Goal: Communication & Community: Connect with others

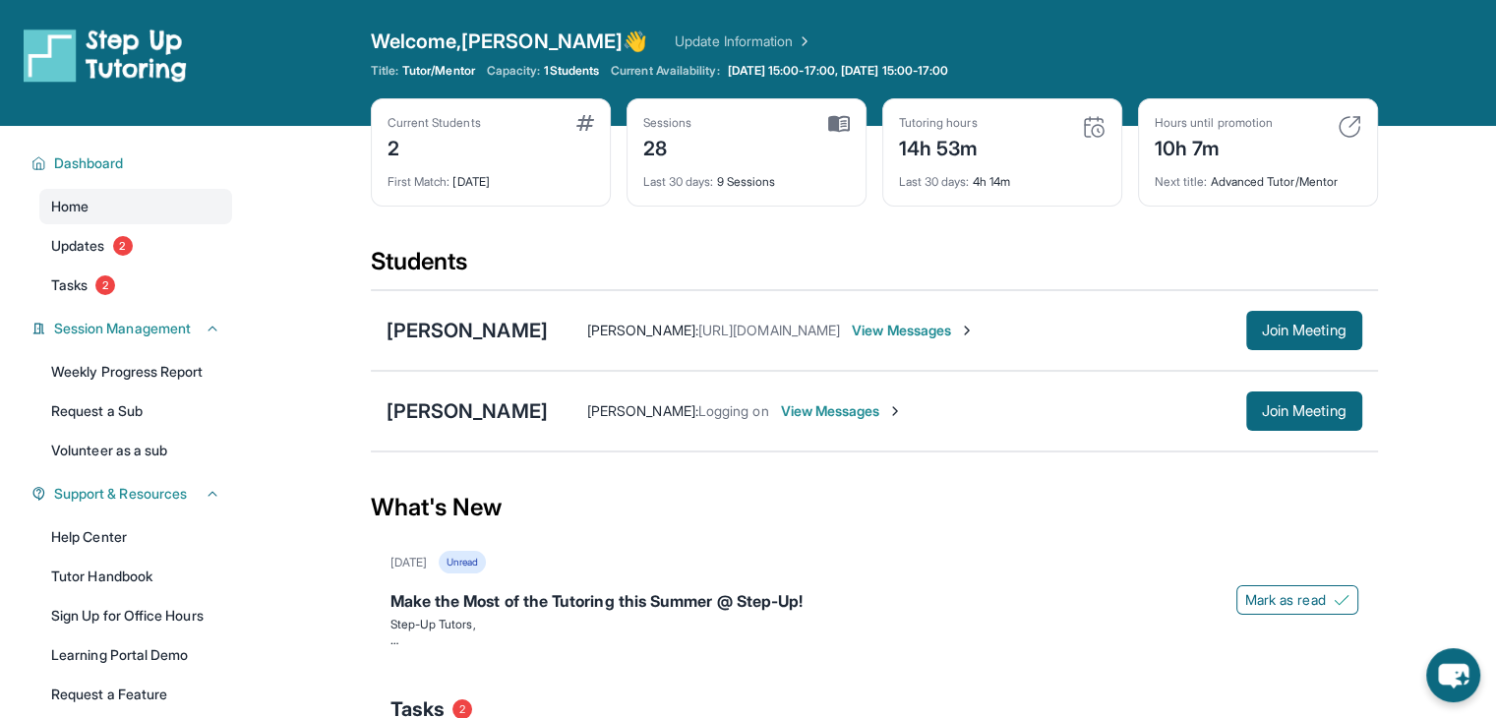
click at [922, 326] on span "View Messages" at bounding box center [913, 331] width 123 height 20
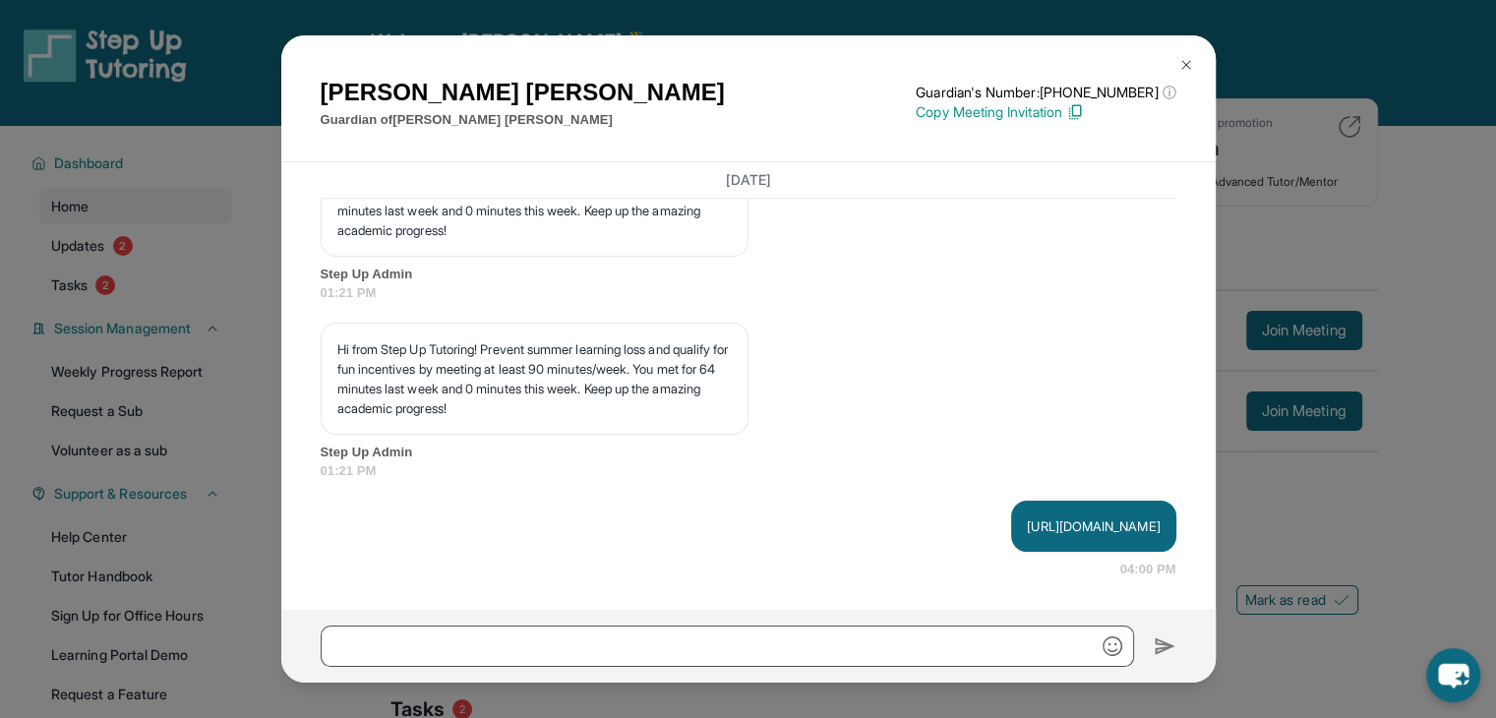
scroll to position [240, 0]
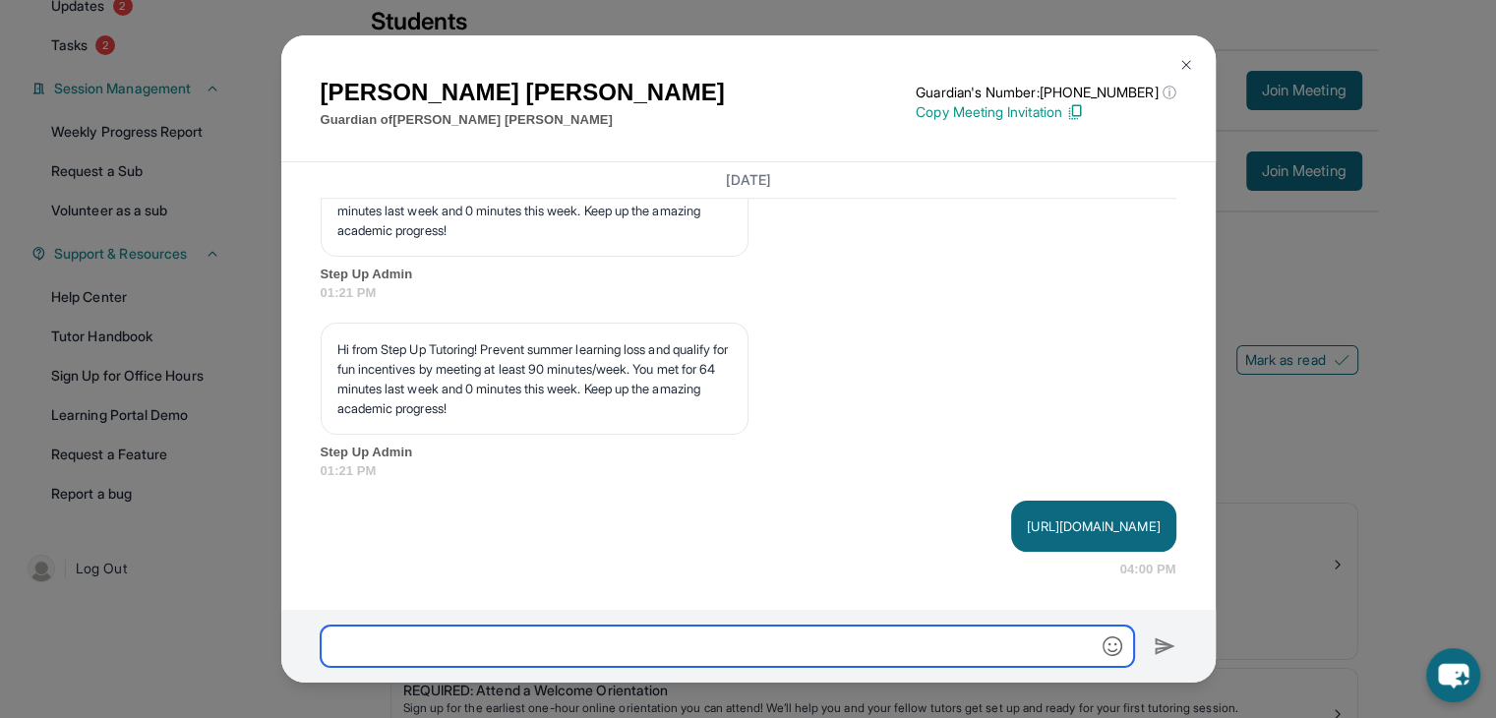
click at [720, 636] on input "text" at bounding box center [728, 646] width 814 height 41
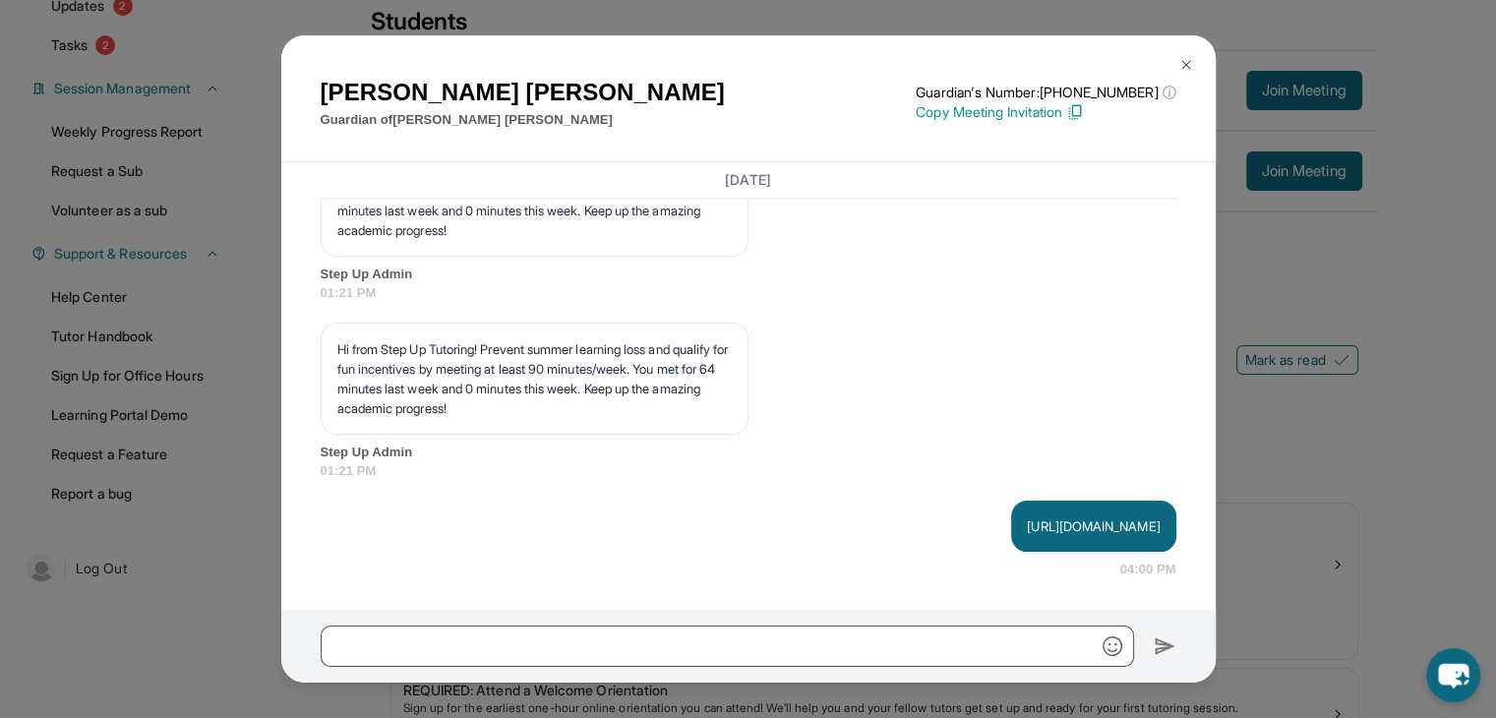
click at [1184, 60] on img at bounding box center [1187, 65] width 16 height 16
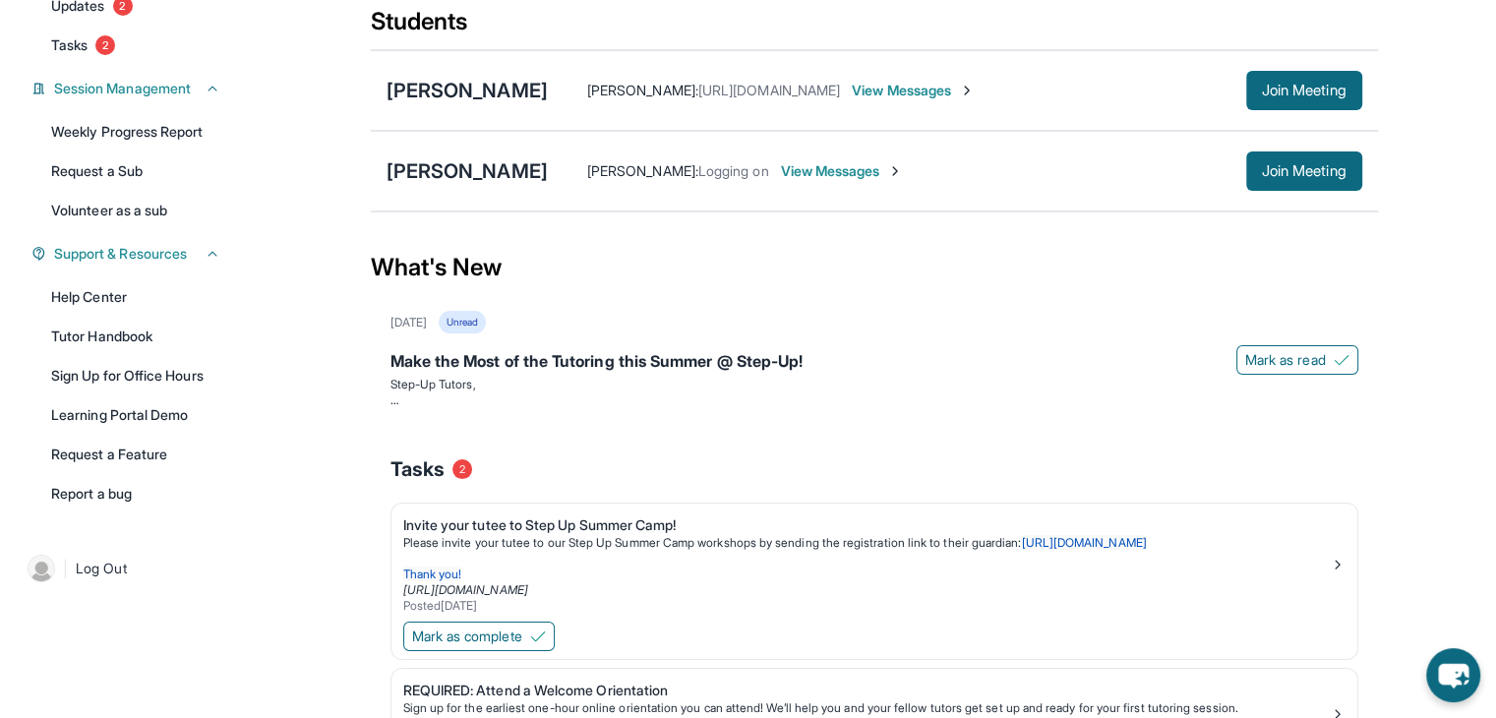
click at [904, 170] on span "View Messages" at bounding box center [842, 171] width 123 height 20
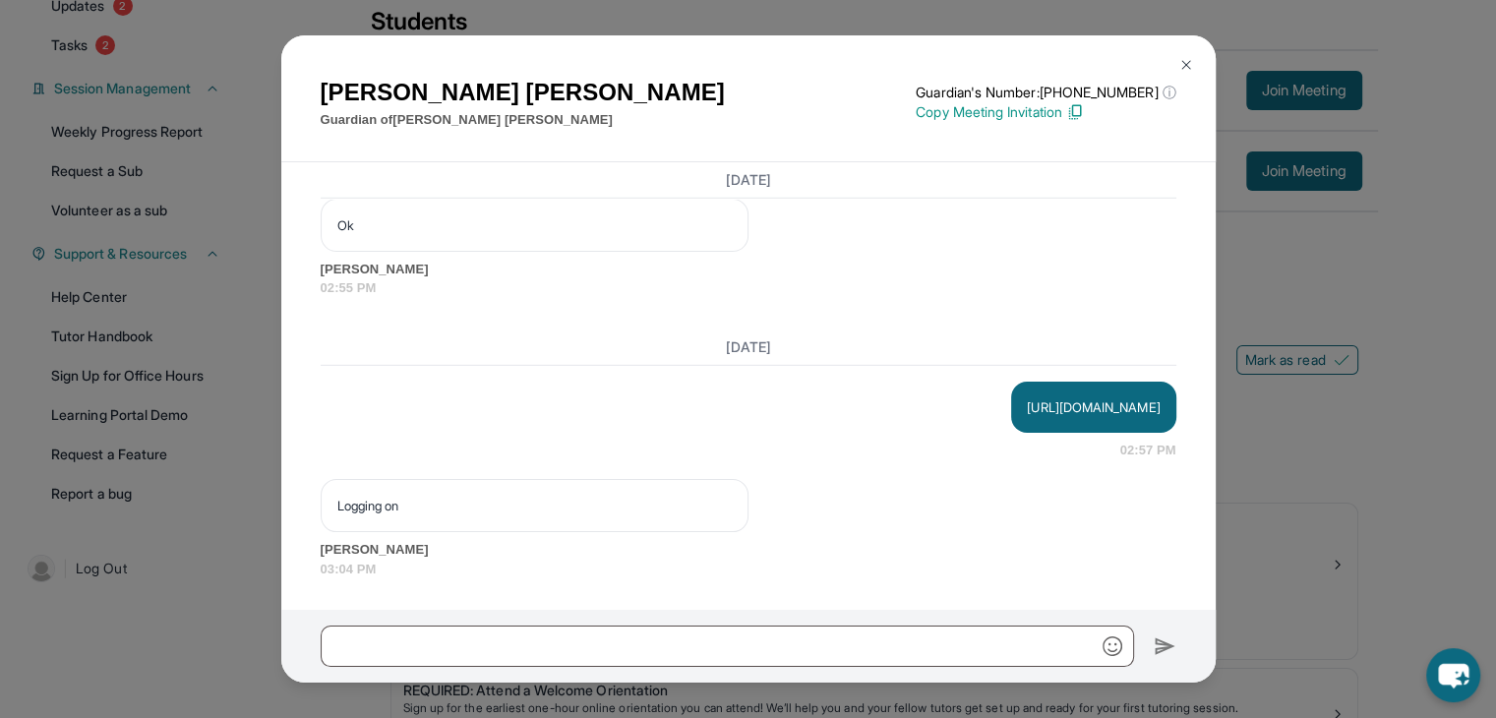
scroll to position [366, 0]
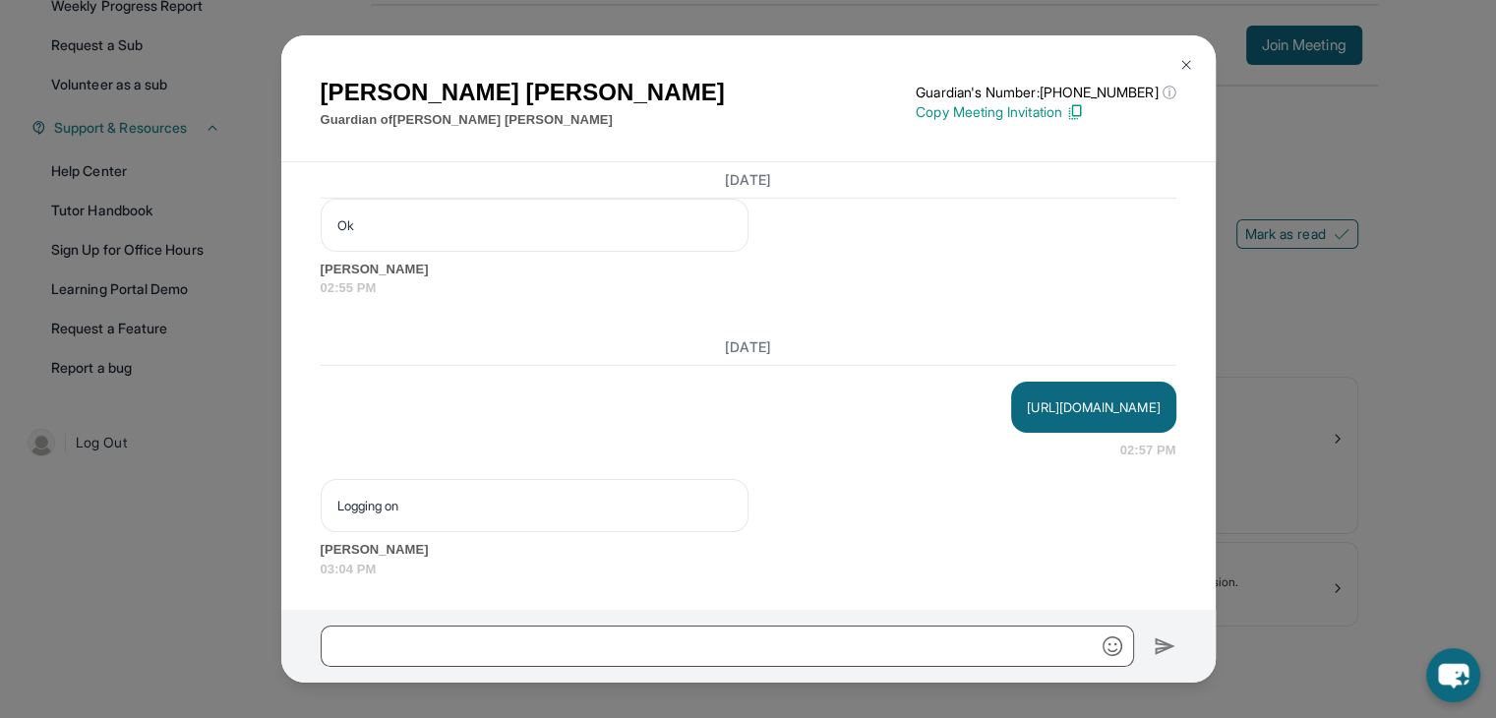
click at [1081, 111] on img at bounding box center [1075, 112] width 18 height 18
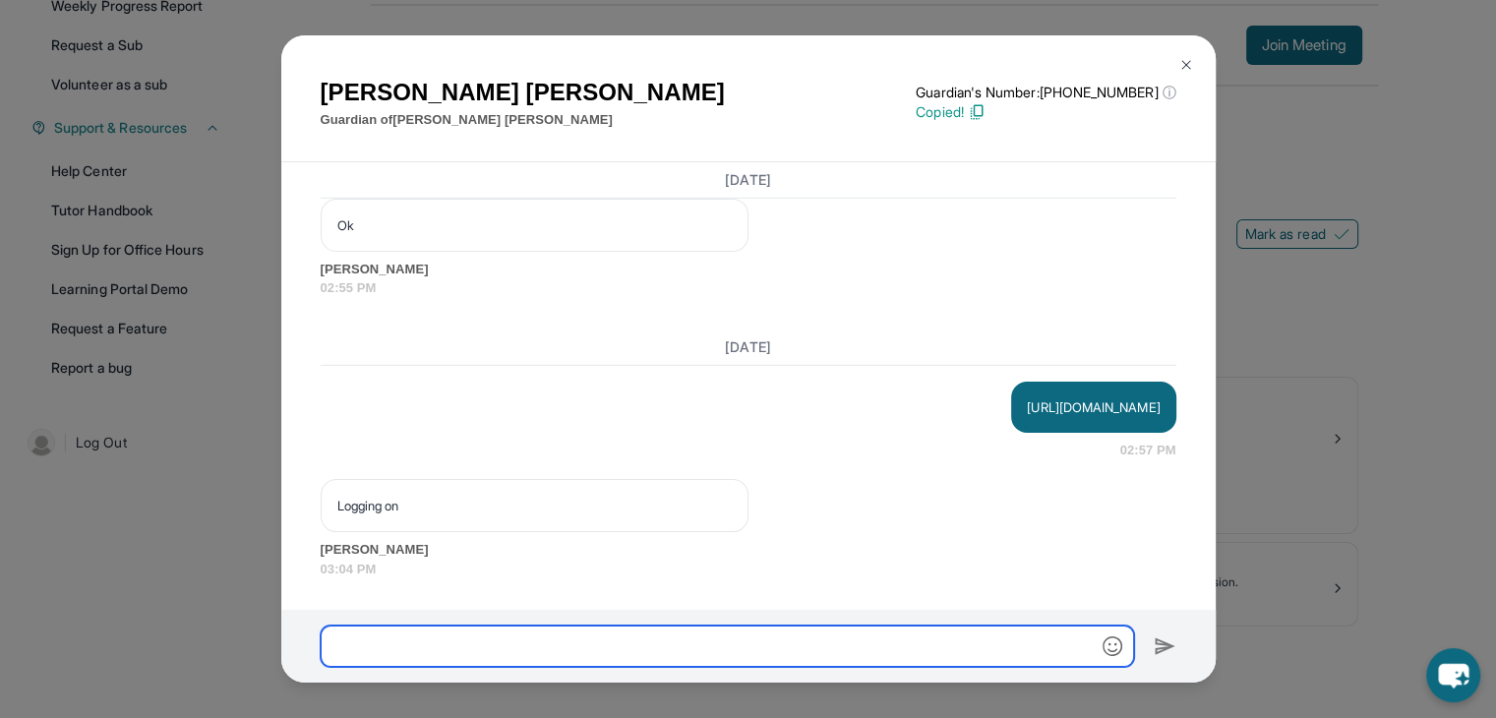
click at [744, 649] on input "text" at bounding box center [728, 646] width 814 height 41
paste input "**********"
type input "**********"
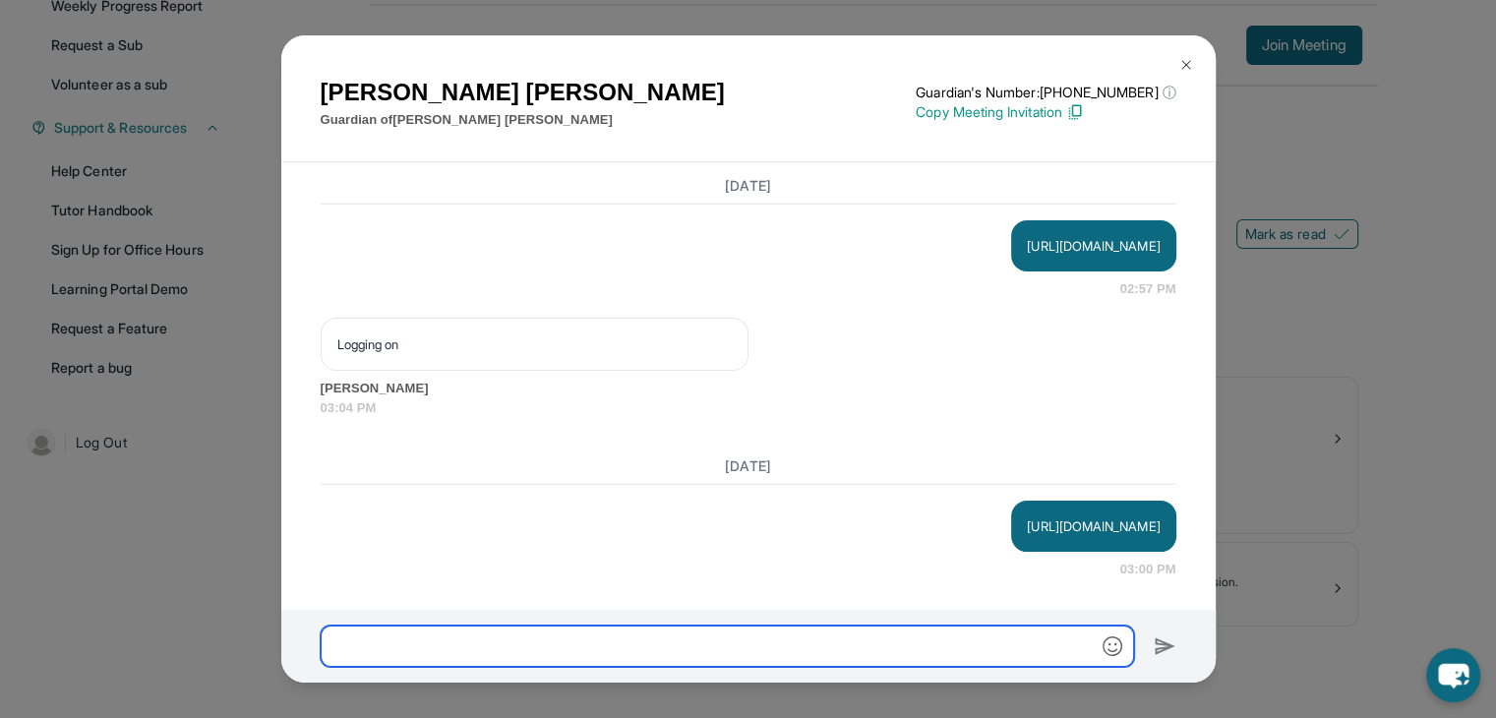
scroll to position [21635, 0]
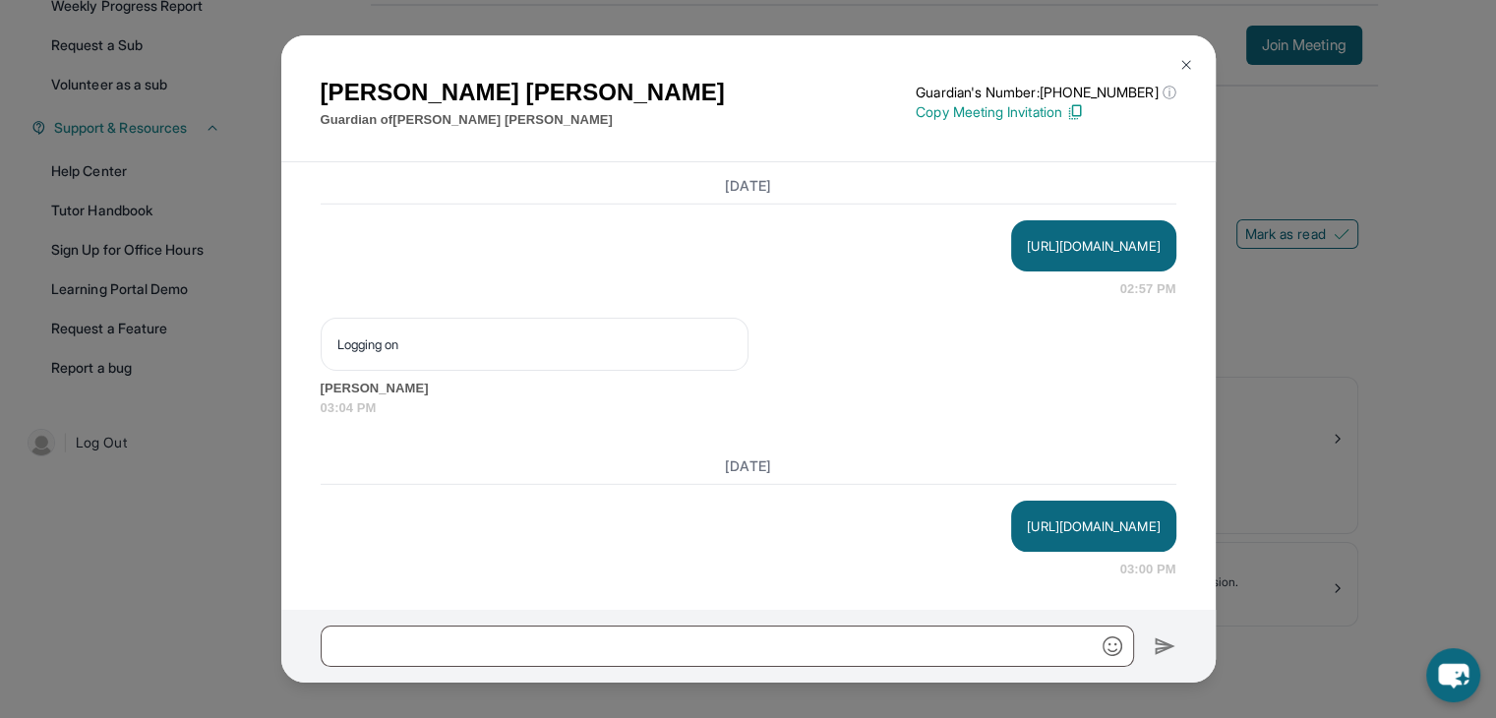
click at [1179, 60] on img at bounding box center [1187, 65] width 16 height 16
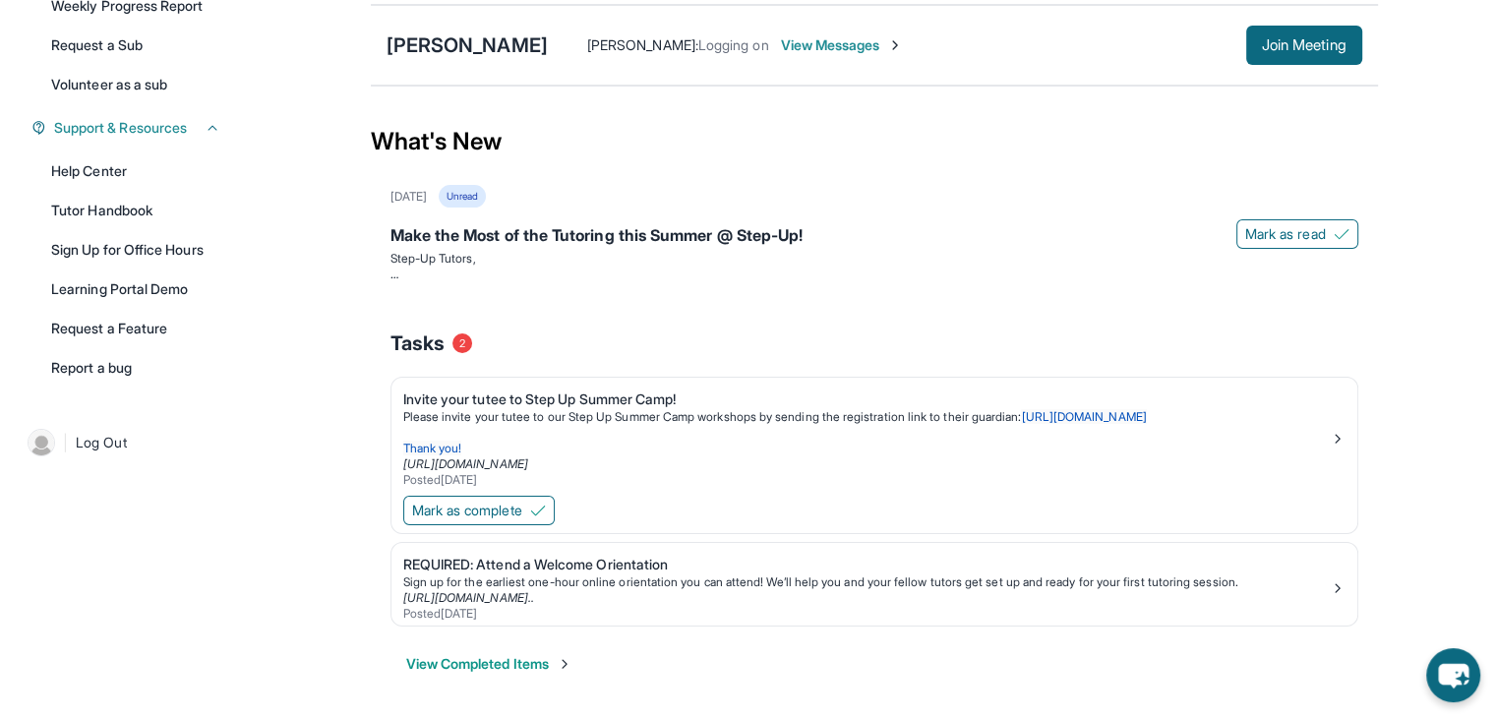
scroll to position [0, 0]
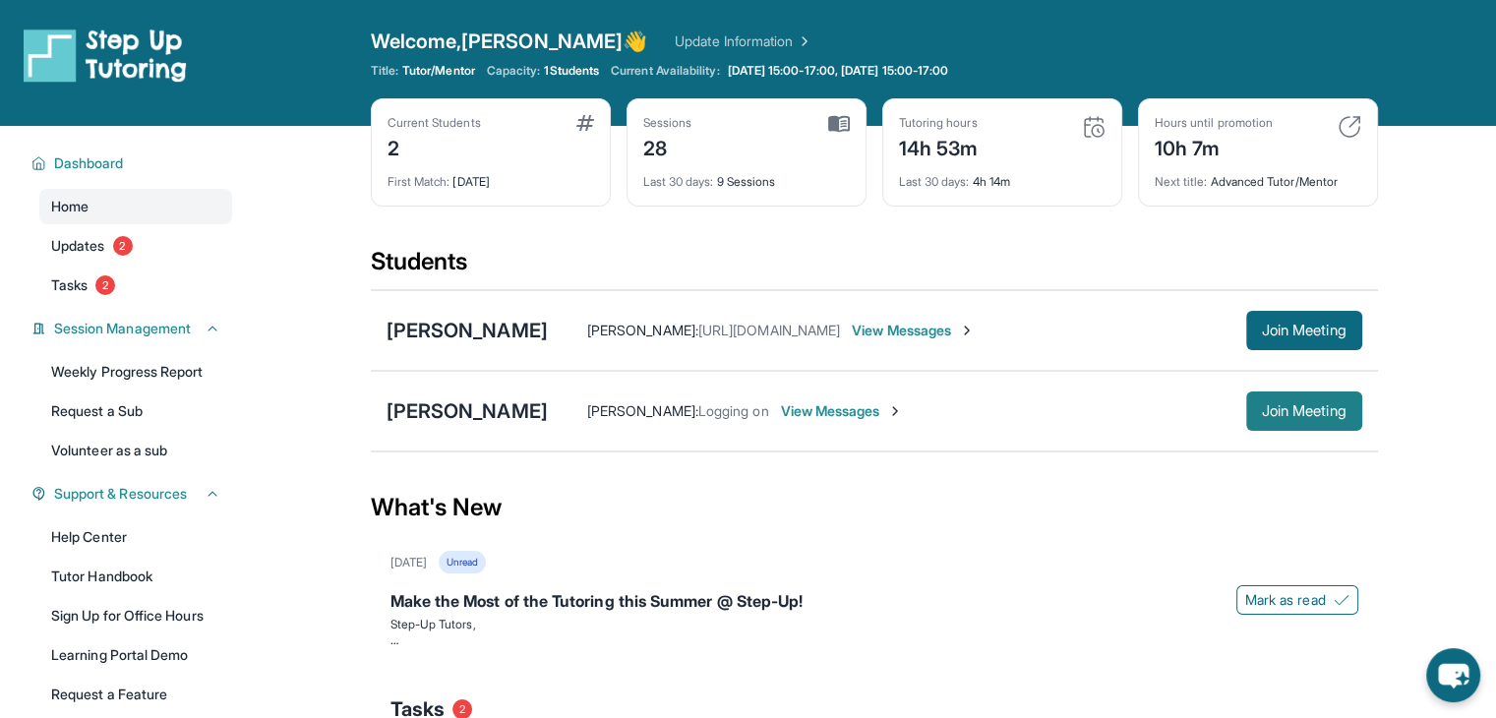
click at [1324, 406] on span "Join Meeting" at bounding box center [1304, 411] width 85 height 12
click at [901, 415] on span "View Messages" at bounding box center [842, 411] width 123 height 20
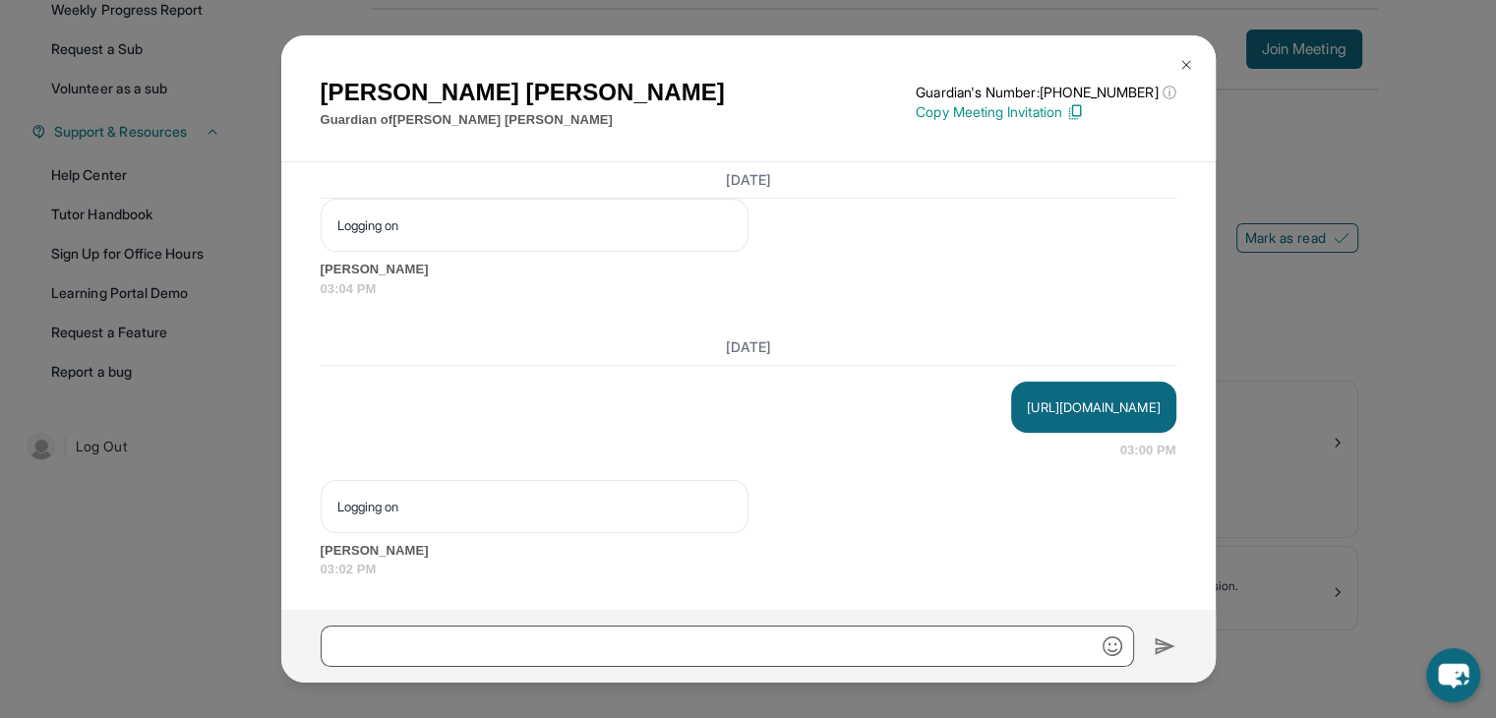
scroll to position [366, 0]
